Goal: Information Seeking & Learning: Understand process/instructions

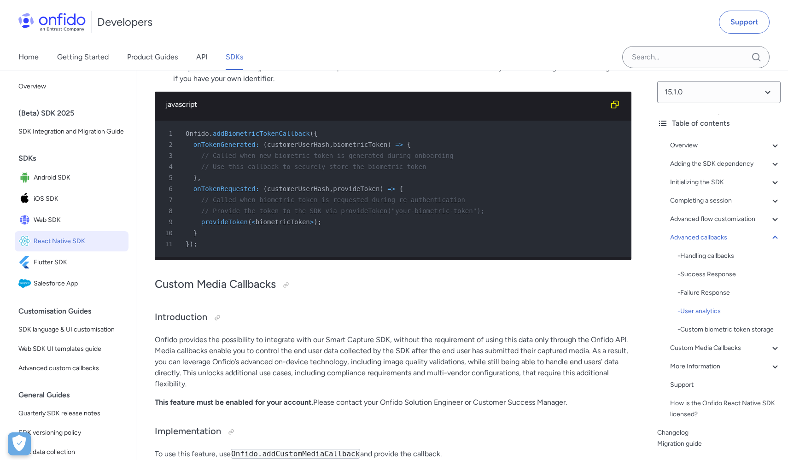
scroll to position [9510, 0]
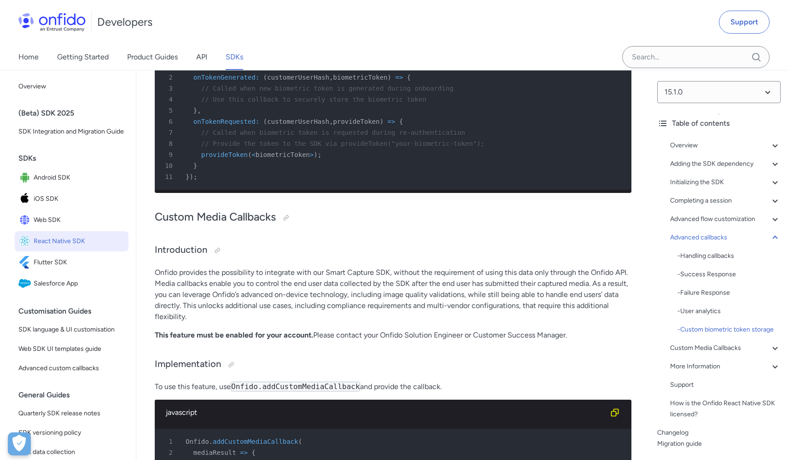
click at [376, 17] on li "Provide a custom callback using Onfido.addBiometricTokenCallback Please note th…" at bounding box center [402, 0] width 458 height 33
click at [383, 17] on li "Provide a custom callback using Onfido.addBiometricTokenCallback Please note th…" at bounding box center [402, 0] width 458 height 33
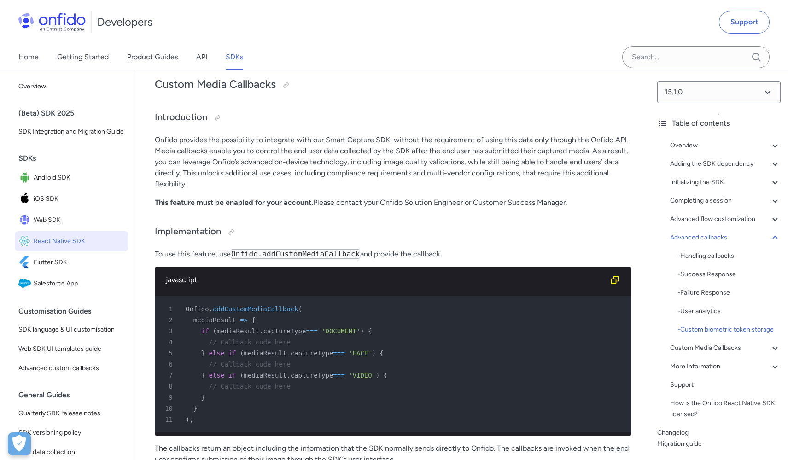
scroll to position [9701, 0]
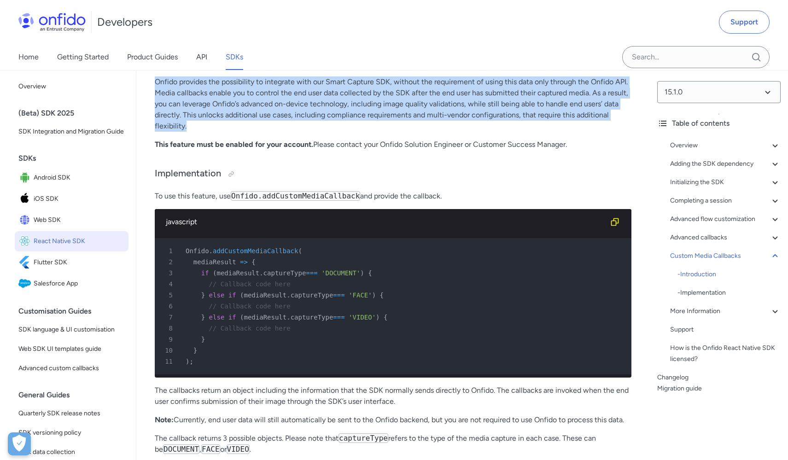
drag, startPoint x: 233, startPoint y: 182, endPoint x: 507, endPoint y: 232, distance: 278.6
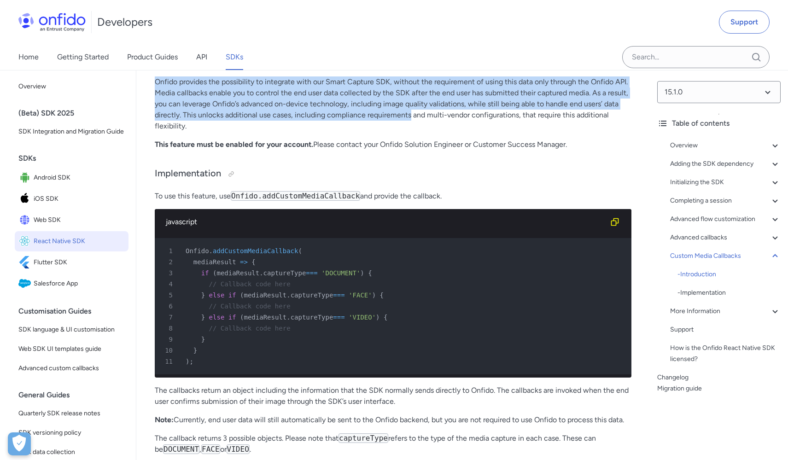
drag, startPoint x: 411, startPoint y: 213, endPoint x: 279, endPoint y: 169, distance: 139.2
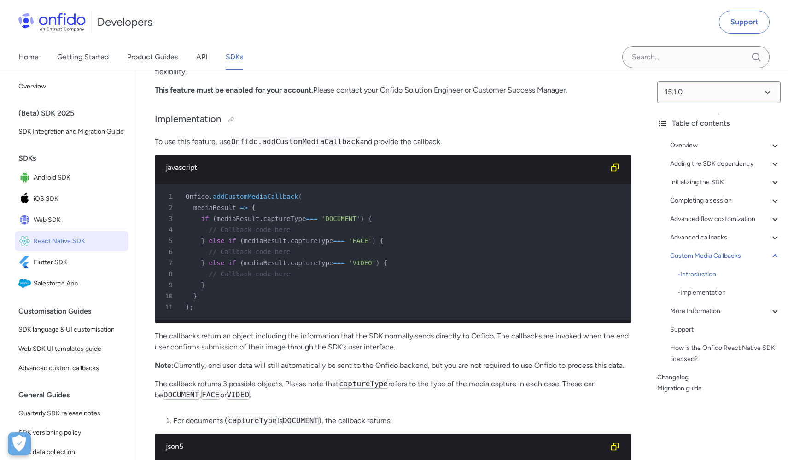
scroll to position [9754, 0]
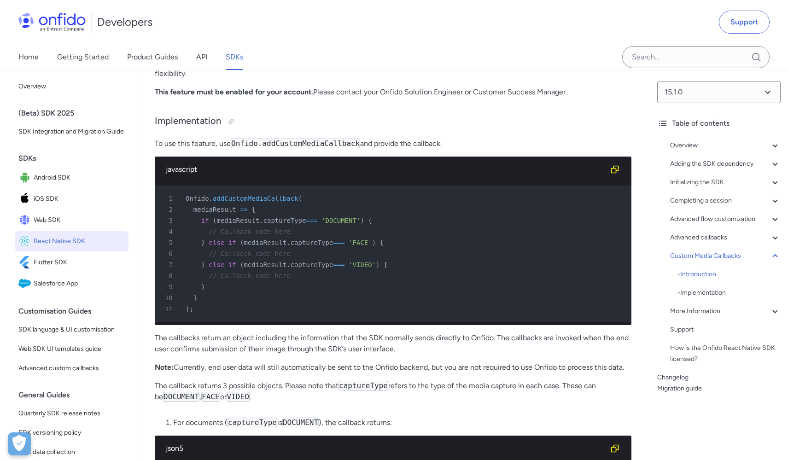
click at [401, 79] on p "Onfido provides the possibility to integrate with our Smart Capture SDK, withou…" at bounding box center [393, 51] width 476 height 55
drag, startPoint x: 179, startPoint y: 145, endPoint x: 151, endPoint y: 120, distance: 37.5
click at [252, 79] on p "Onfido provides the possibility to integrate with our Smart Capture SDK, withou…" at bounding box center [393, 51] width 476 height 55
click at [160, 79] on p "Onfido provides the possibility to integrate with our Smart Capture SDK, withou…" at bounding box center [393, 51] width 476 height 55
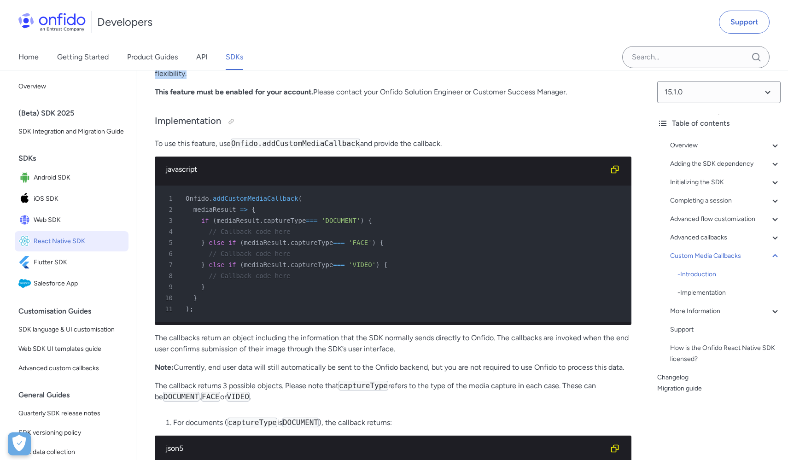
drag, startPoint x: 151, startPoint y: 124, endPoint x: 193, endPoint y: 172, distance: 63.3
click at [204, 79] on p "Onfido provides the possibility to integrate with our Smart Capture SDK, withou…" at bounding box center [393, 51] width 476 height 55
drag, startPoint x: 229, startPoint y: 172, endPoint x: 151, endPoint y: 123, distance: 91.6
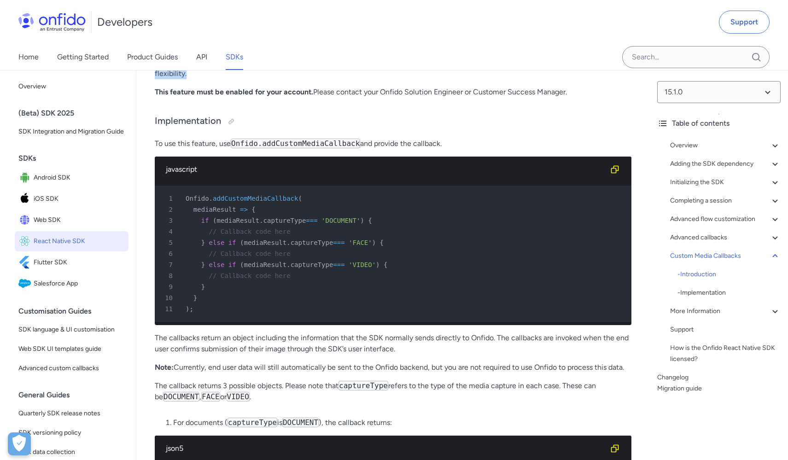
click at [241, 79] on p "Onfido provides the possibility to integrate with our Smart Capture SDK, withou…" at bounding box center [393, 51] width 476 height 55
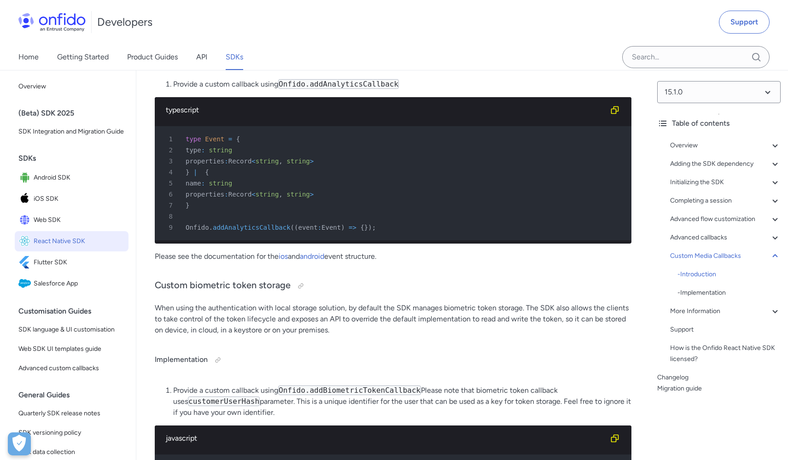
scroll to position [9010, 0]
